Goal: Information Seeking & Learning: Learn about a topic

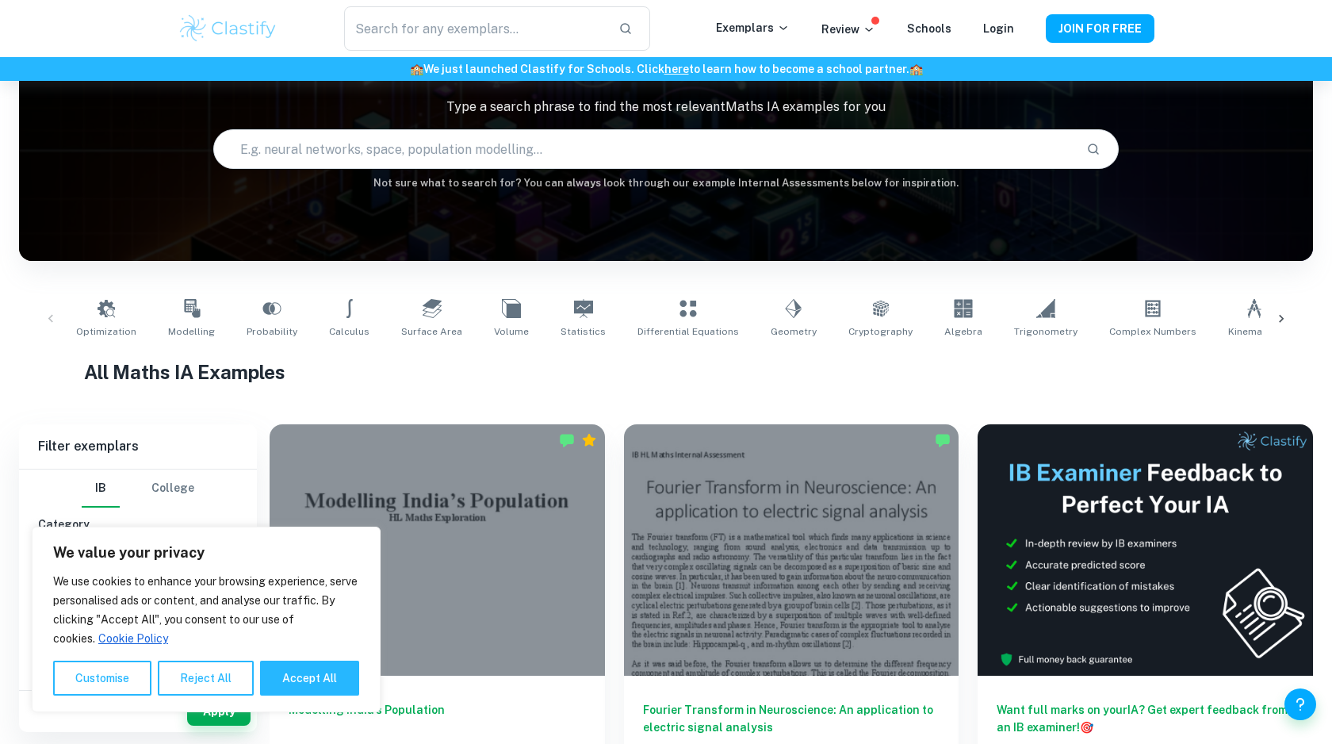
scroll to position [164, 0]
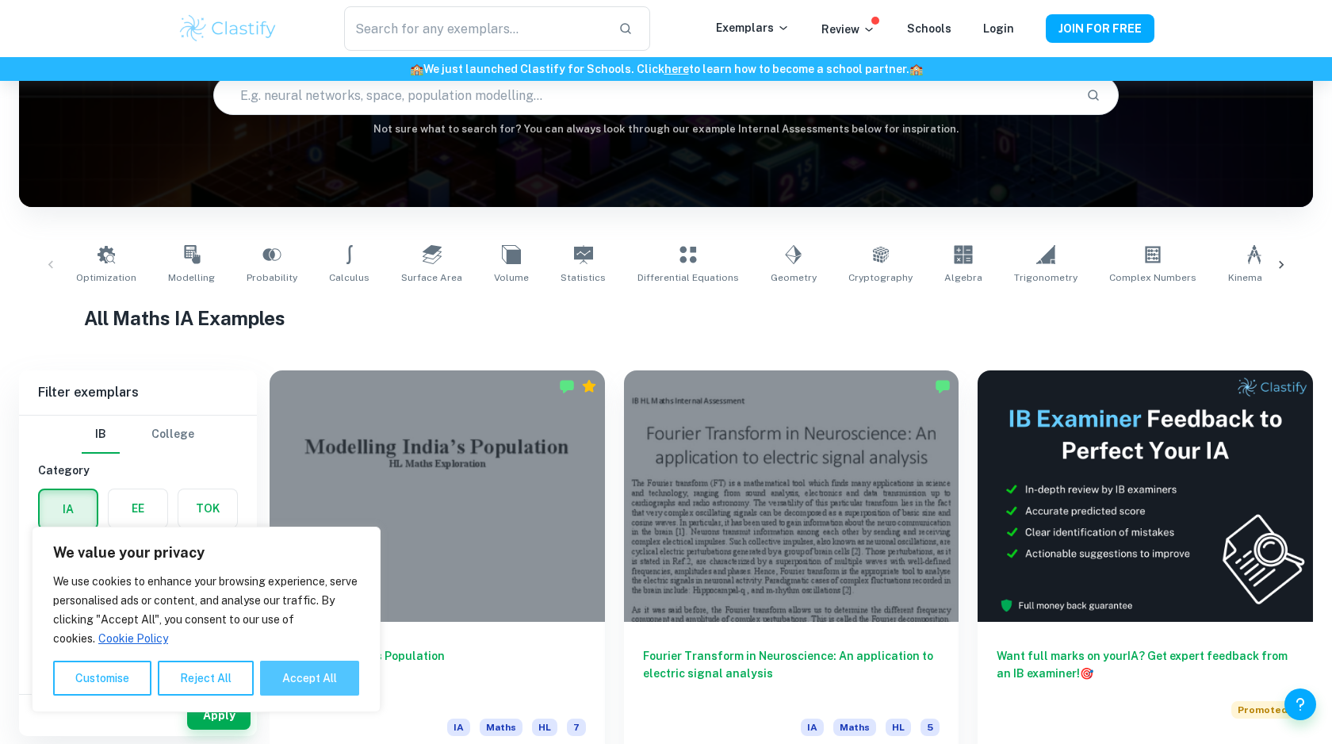
click at [297, 677] on button "Accept All" at bounding box center [309, 677] width 99 height 35
checkbox input "true"
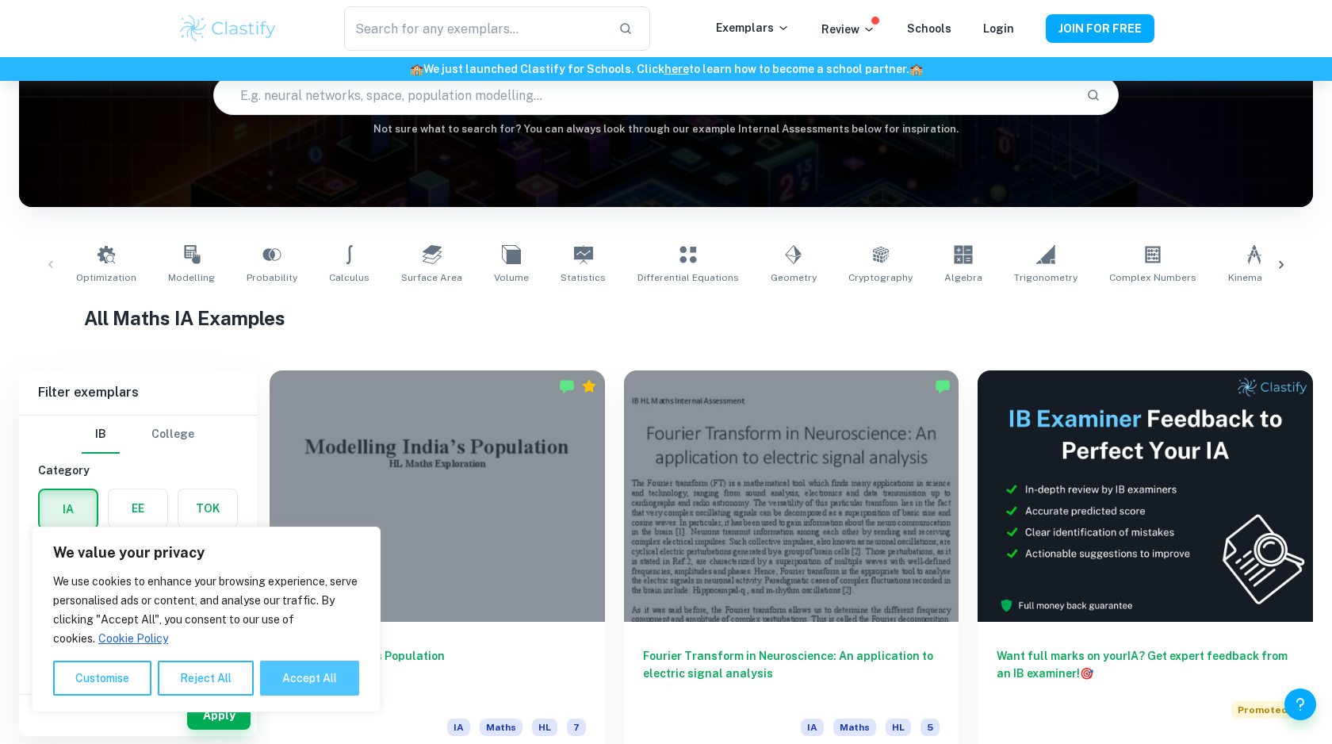
checkbox input "true"
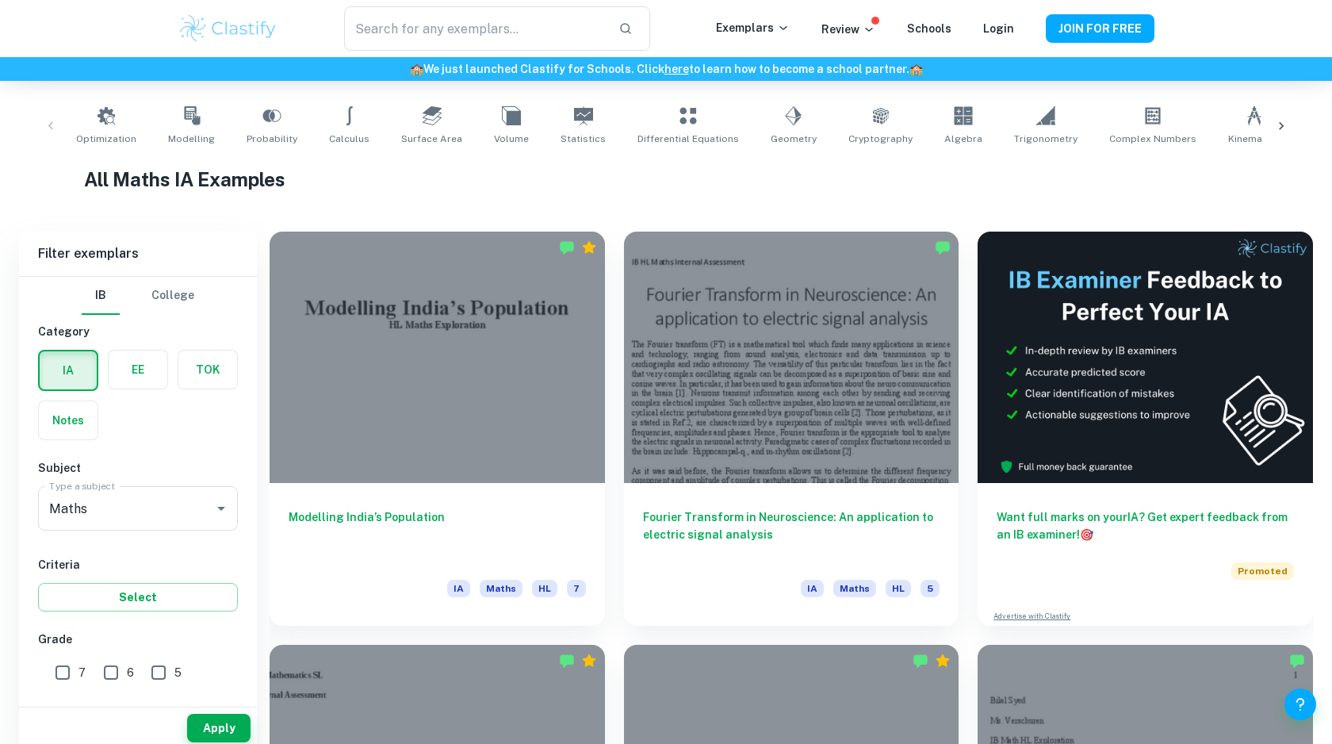
scroll to position [315, 0]
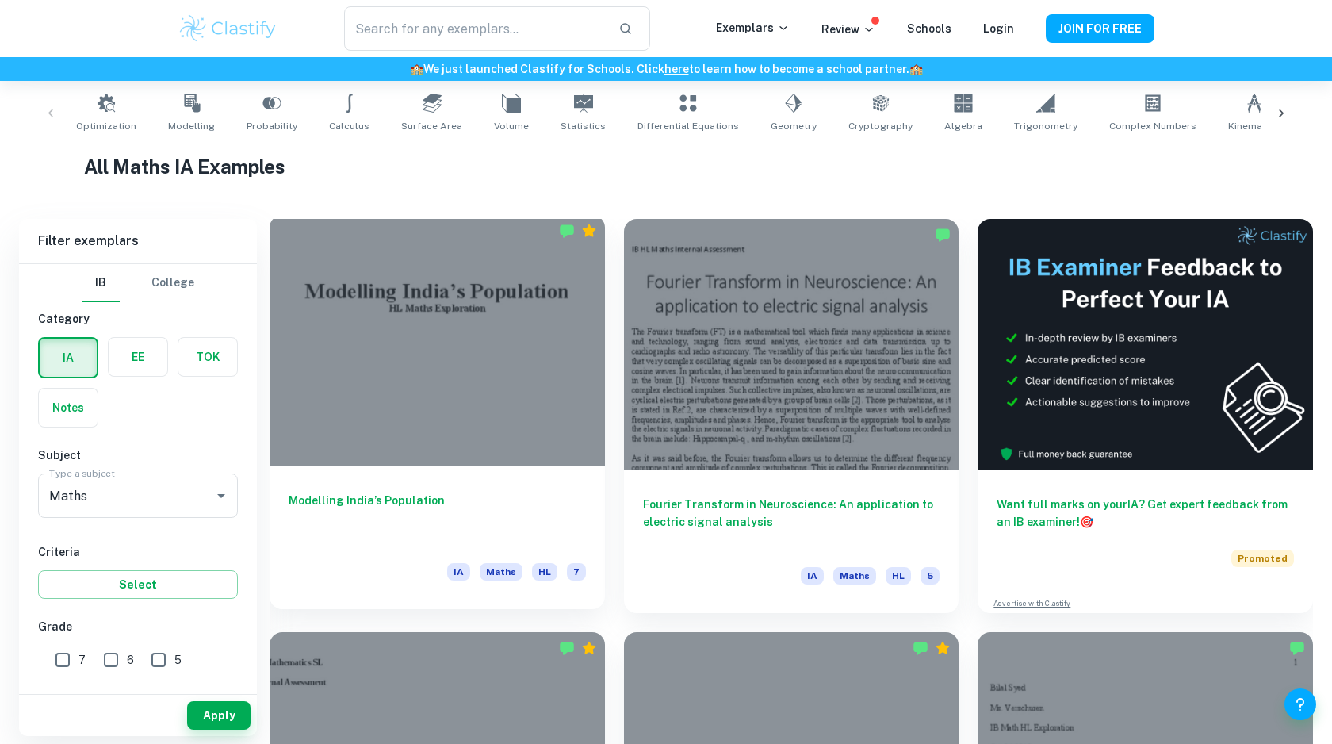
click at [339, 567] on div "IA Maths HL 7" at bounding box center [437, 576] width 297 height 27
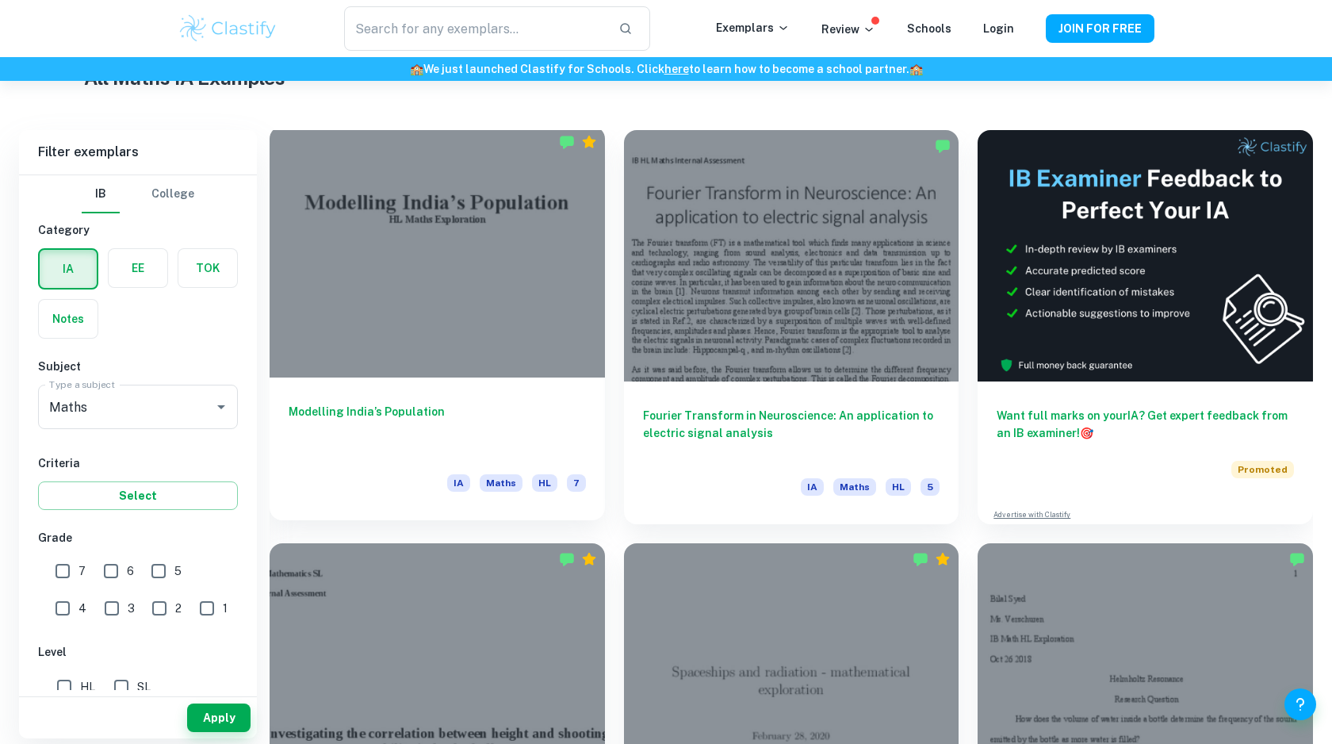
scroll to position [407, 0]
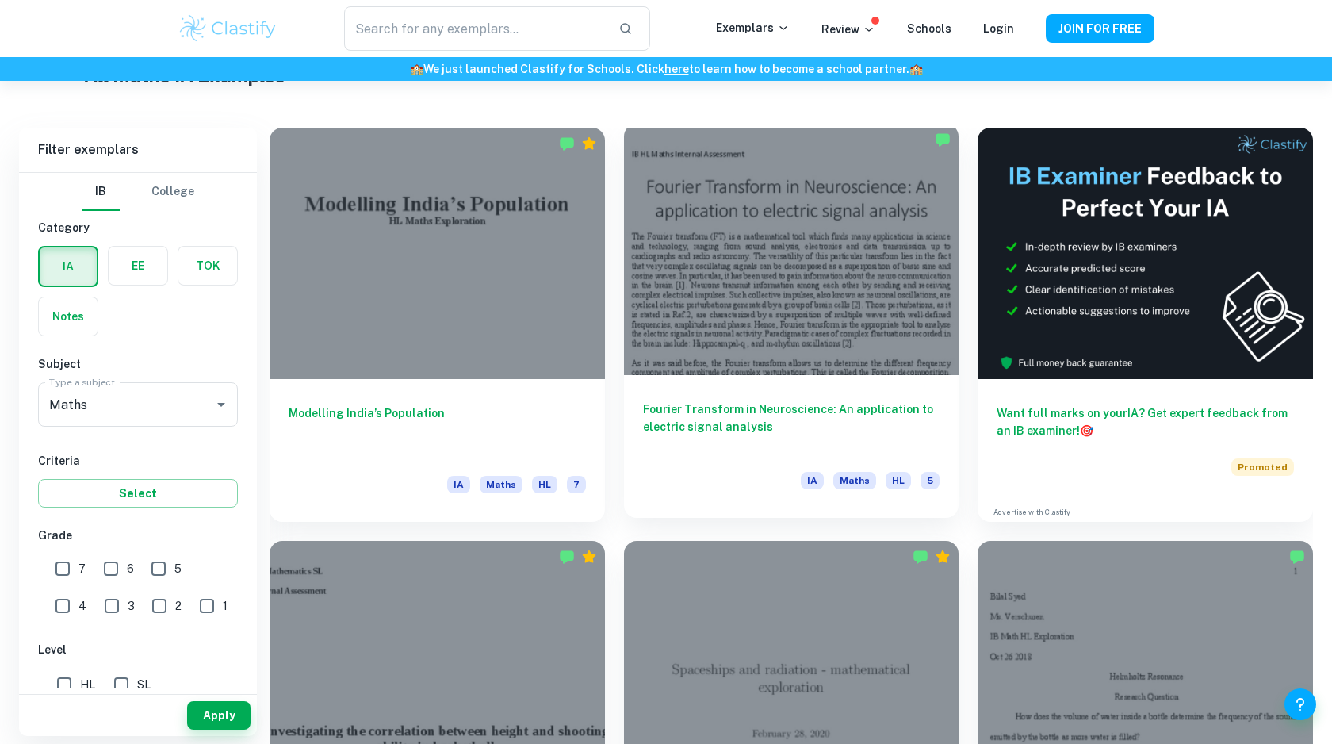
click at [860, 250] on div at bounding box center [791, 249] width 335 height 251
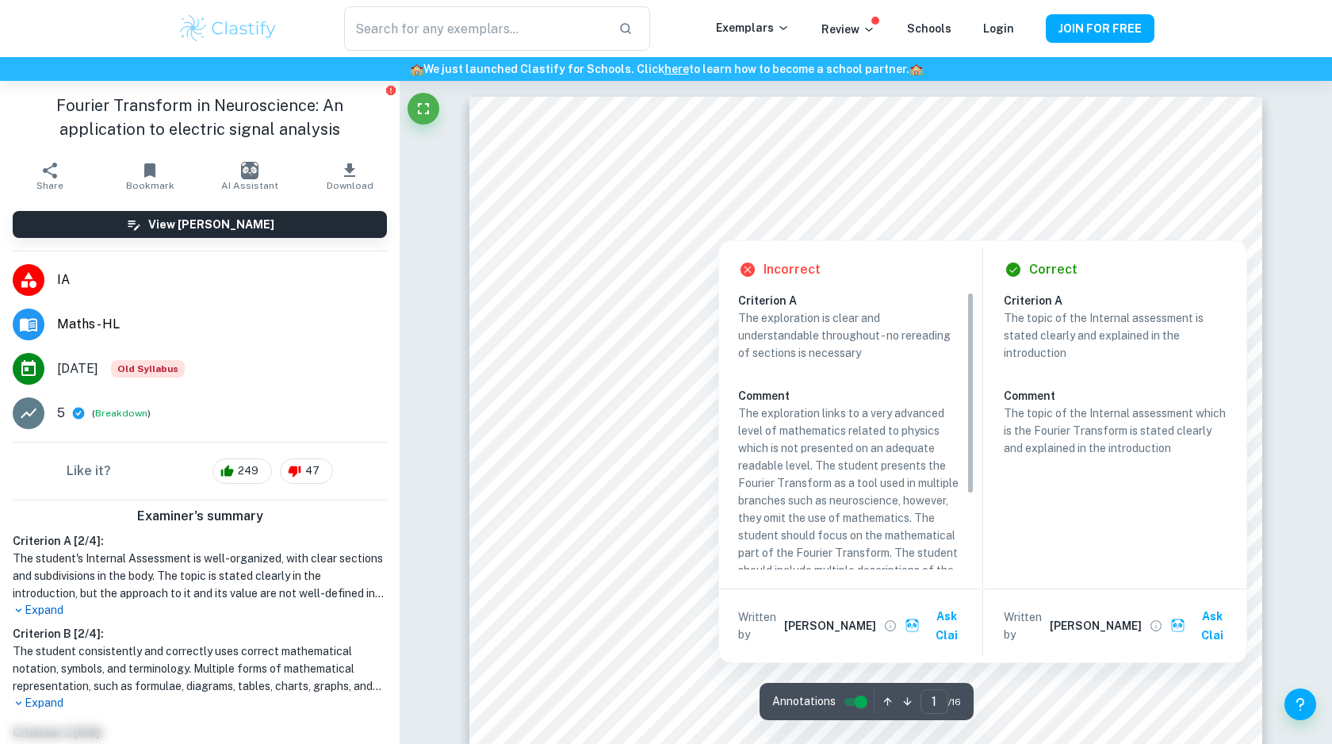
click at [762, 214] on div at bounding box center [718, 215] width 254 height 42
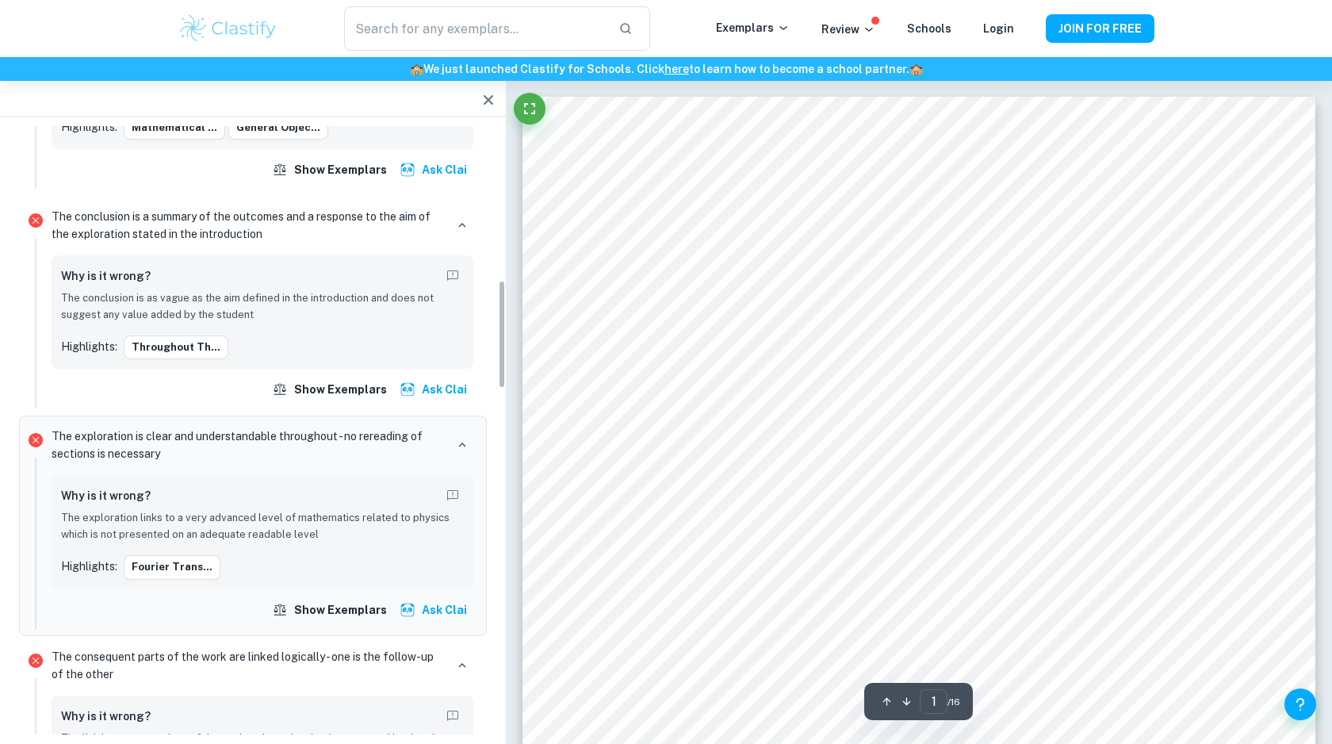
scroll to position [859, 0]
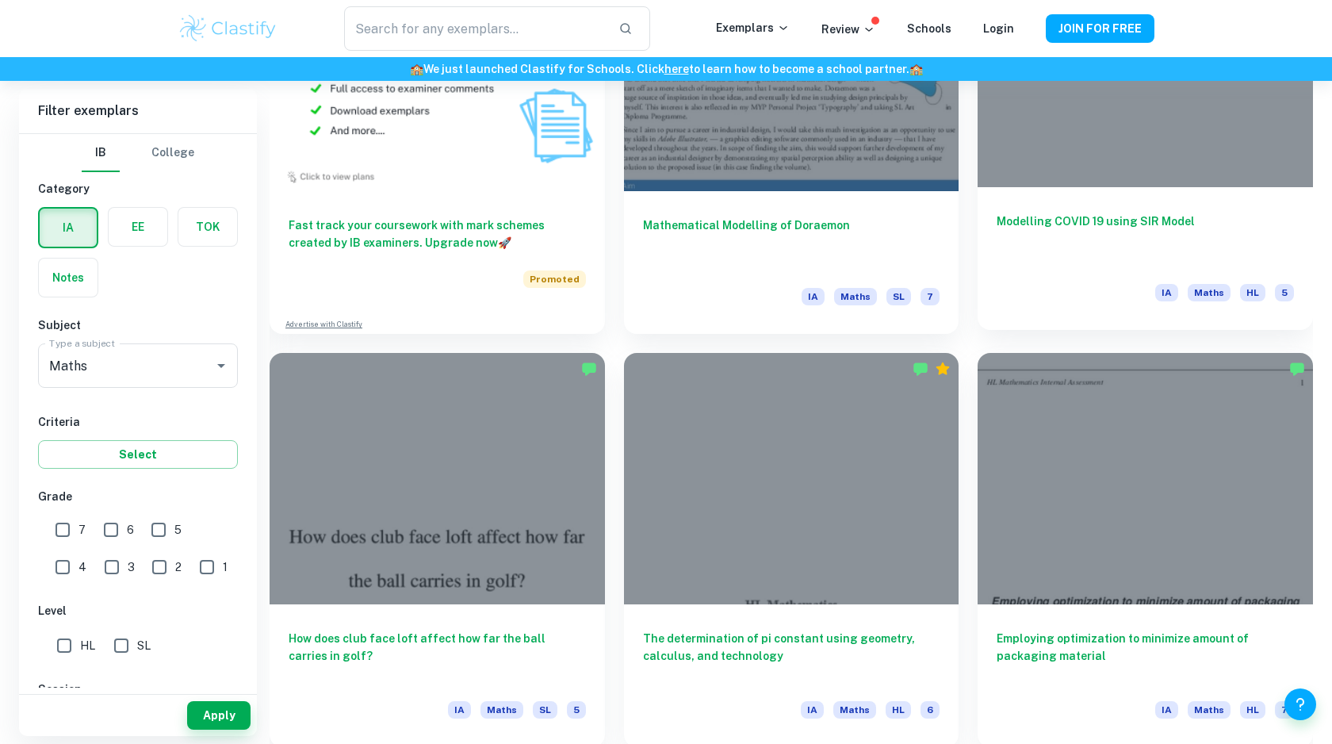
scroll to position [1453, 0]
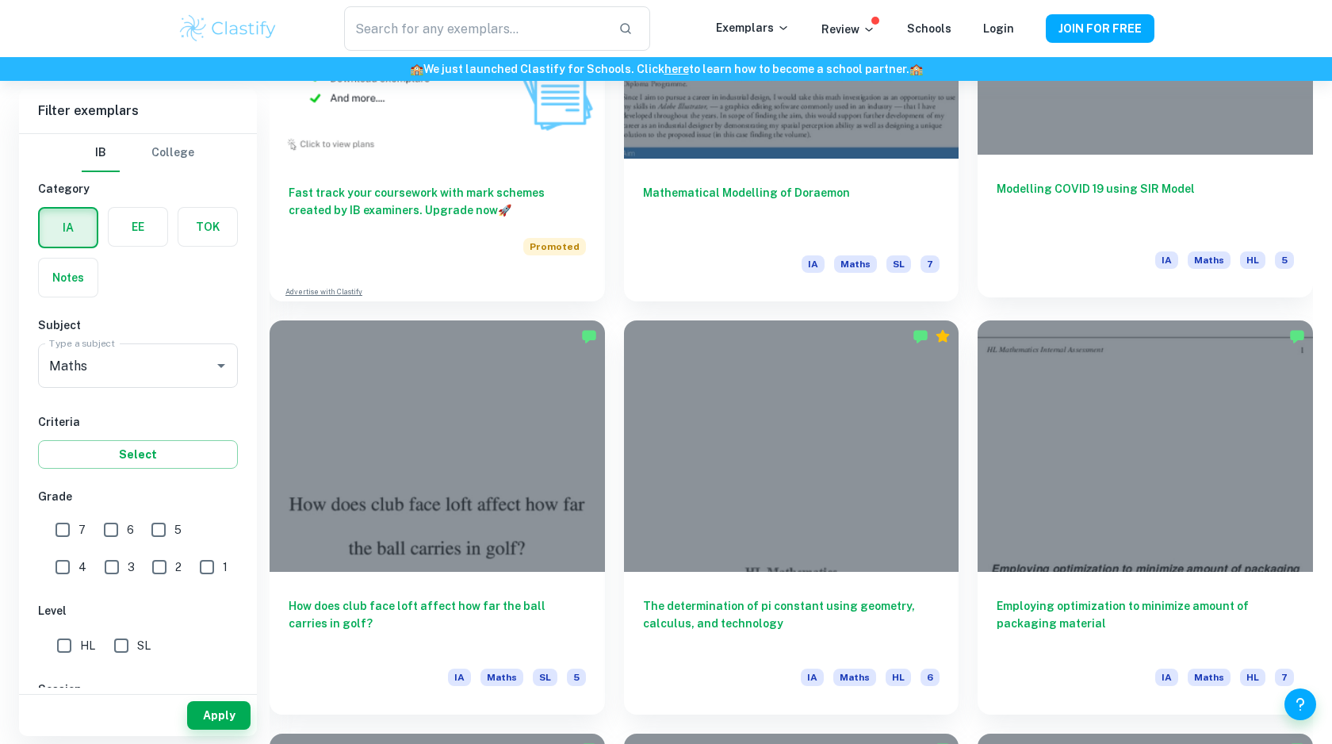
click at [1098, 241] on div "Modelling [MEDICAL_DATA] using SIR Model IA Maths HL 5" at bounding box center [1144, 226] width 335 height 143
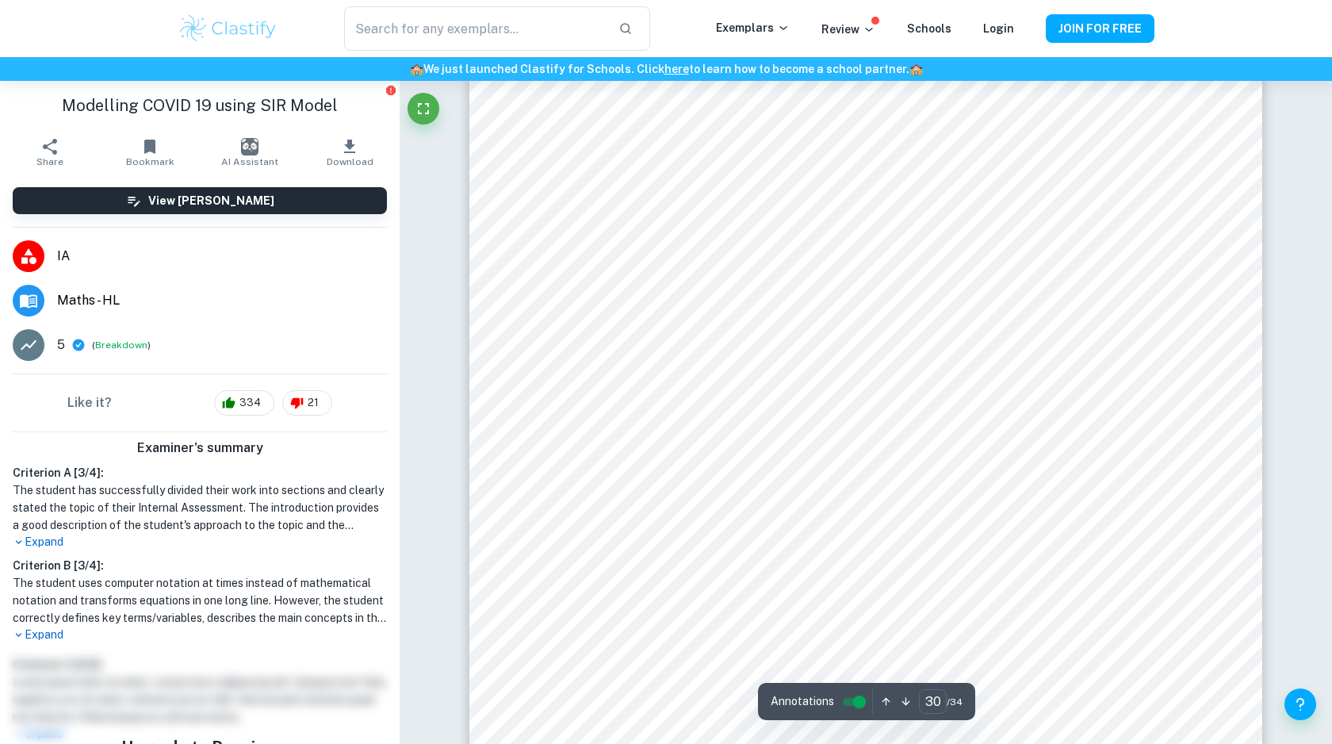
scroll to position [30693, 0]
type input "11"
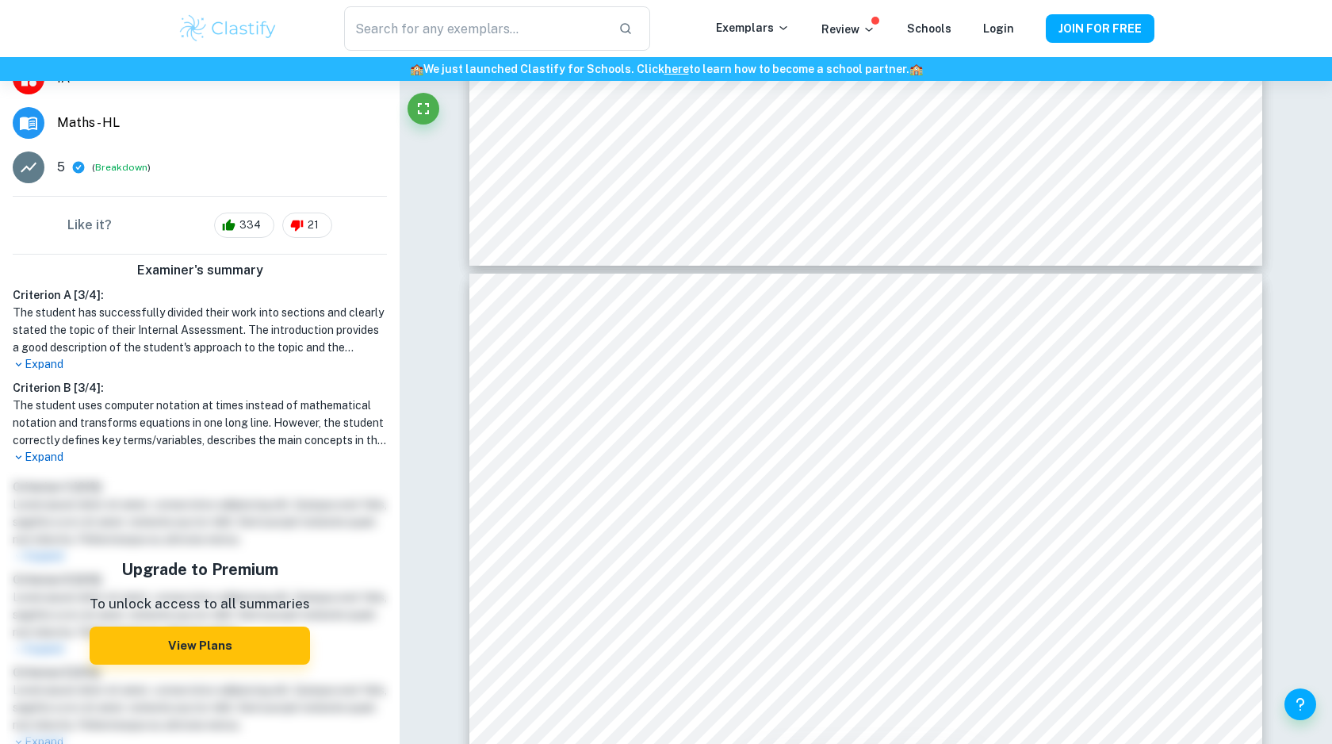
scroll to position [227, 0]
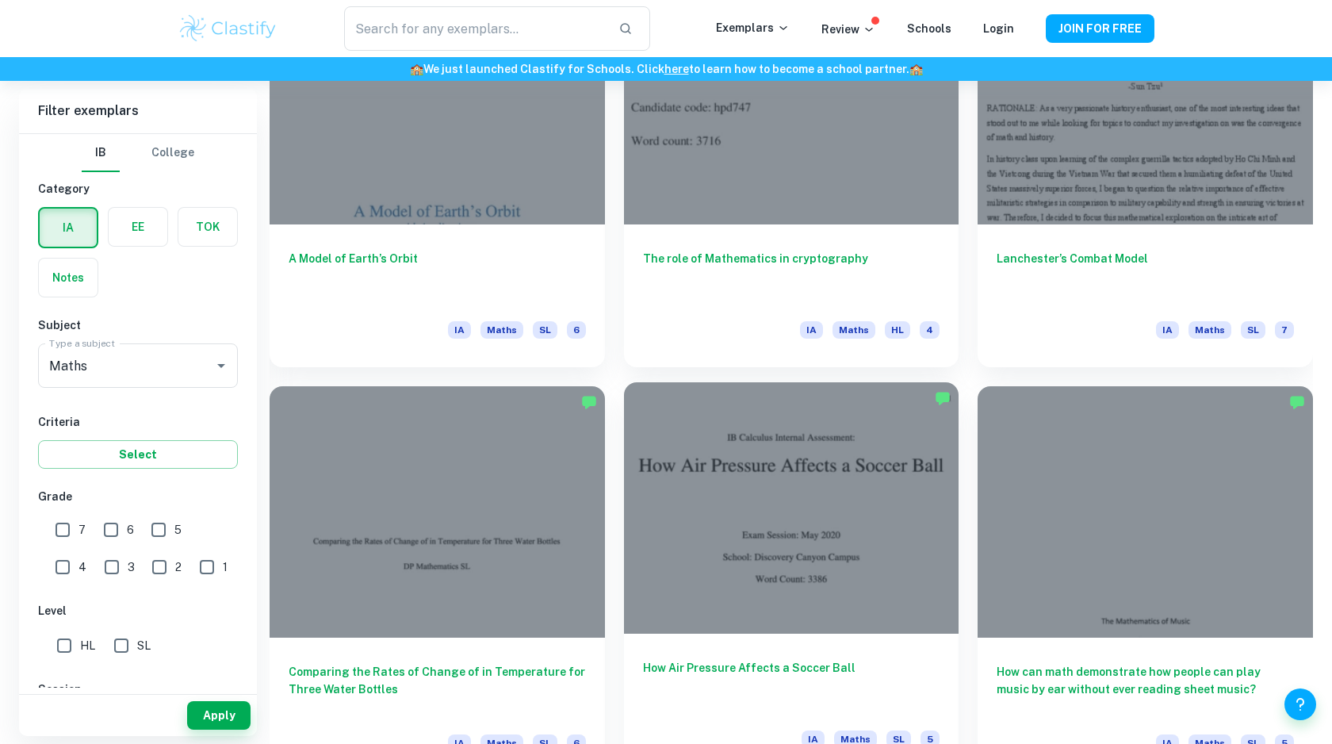
scroll to position [2224, 0]
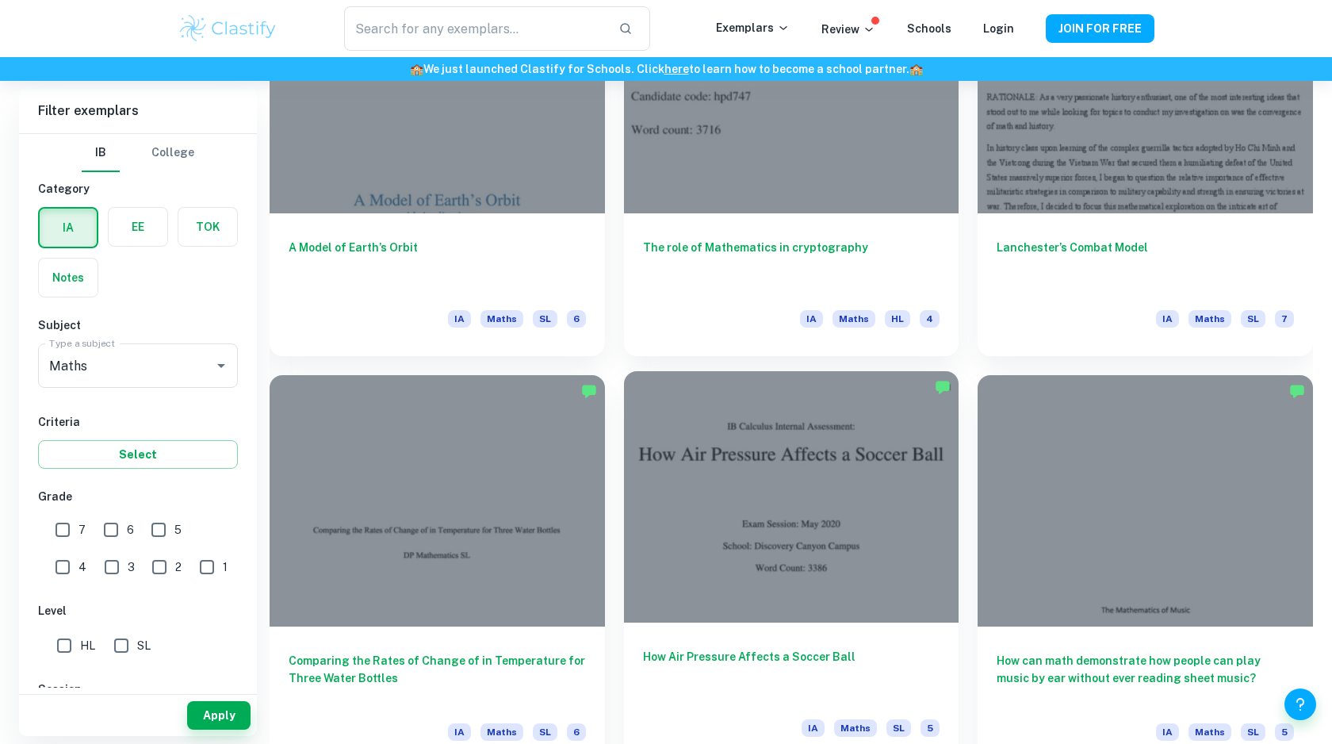
click at [778, 553] on div at bounding box center [791, 496] width 335 height 251
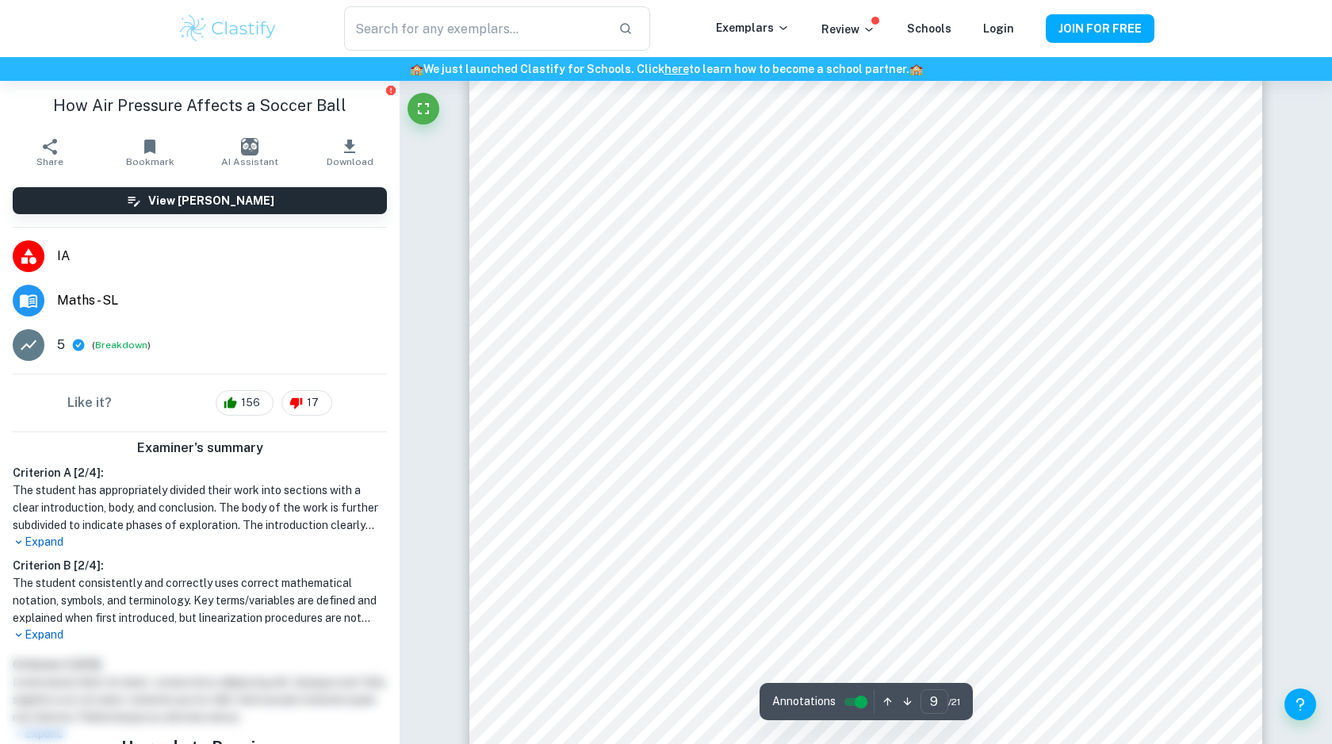
scroll to position [8823, 0]
type input "11"
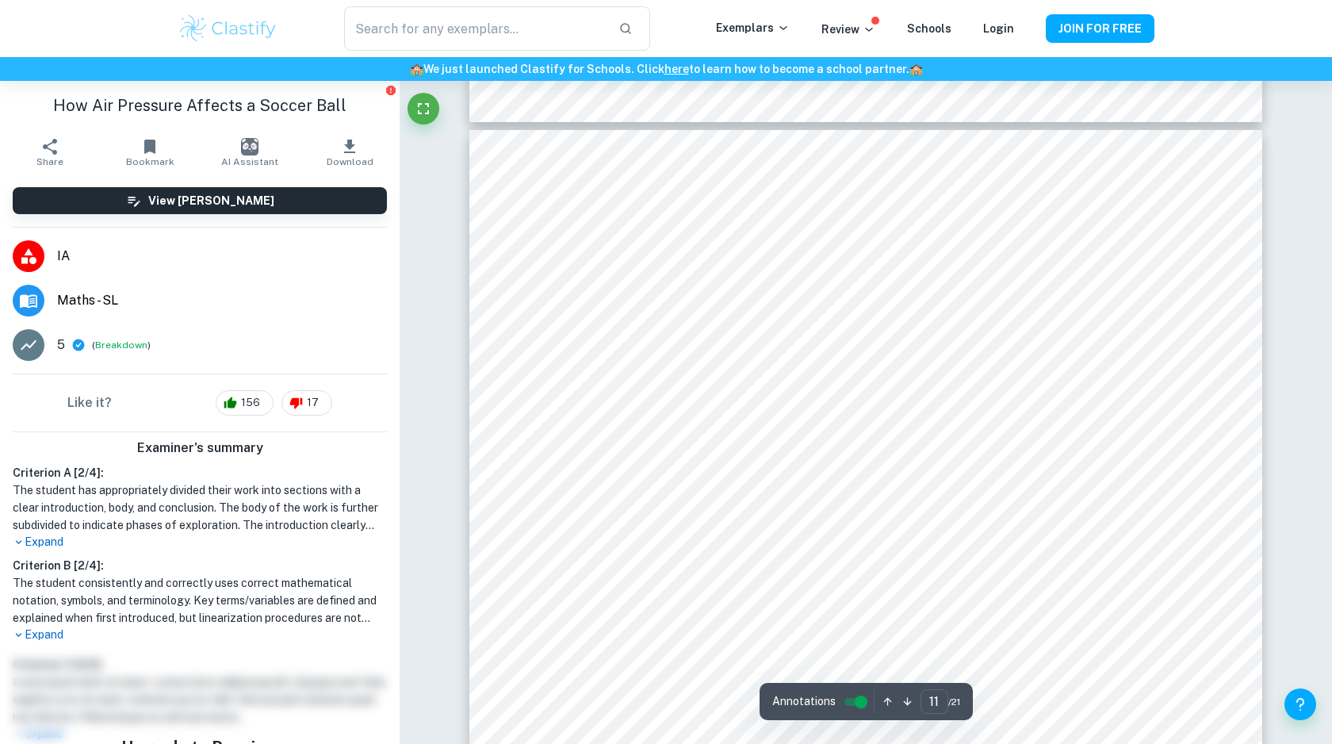
scroll to position [10678, 0]
